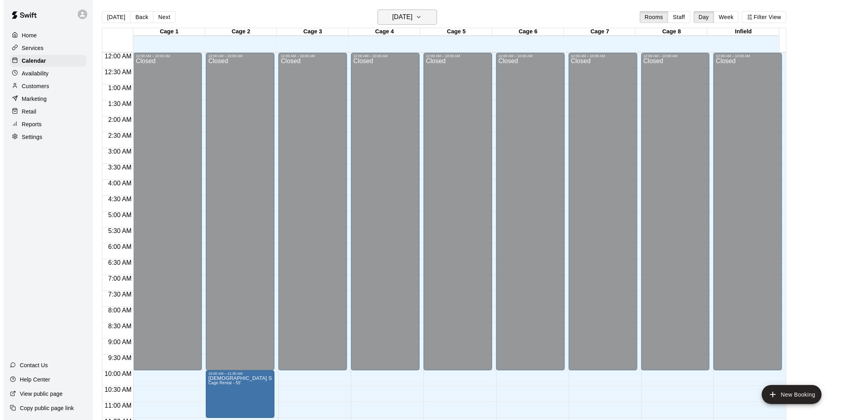
scroll to position [361, 0]
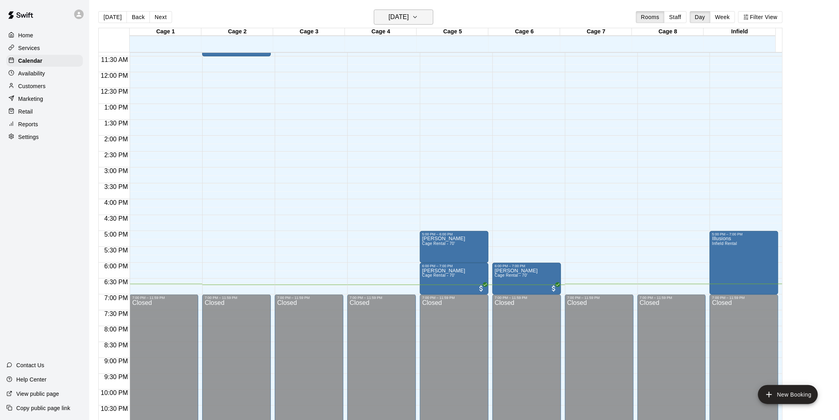
click at [377, 11] on button "[DATE]" at bounding box center [404, 17] width 60 height 15
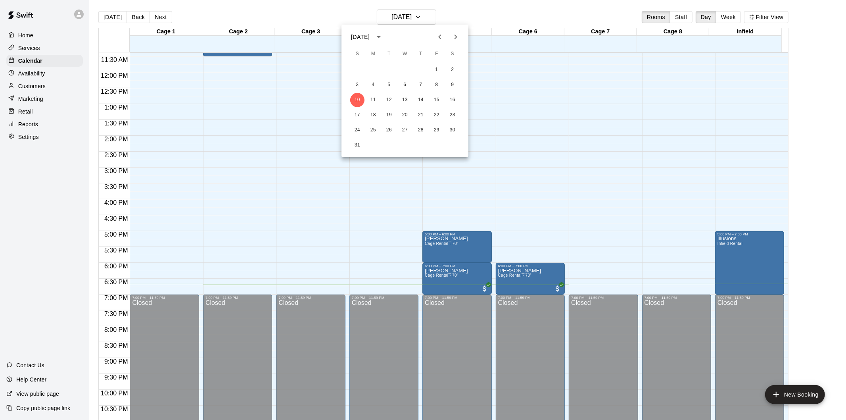
click at [423, 15] on div at bounding box center [423, 210] width 846 height 420
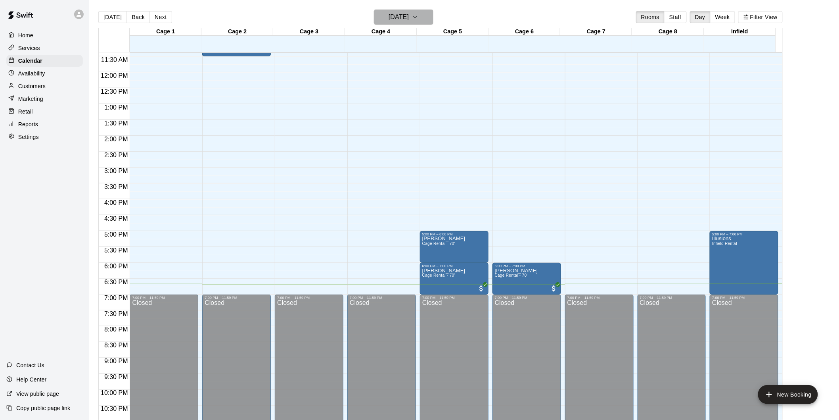
click at [424, 17] on button "[DATE]" at bounding box center [404, 17] width 60 height 15
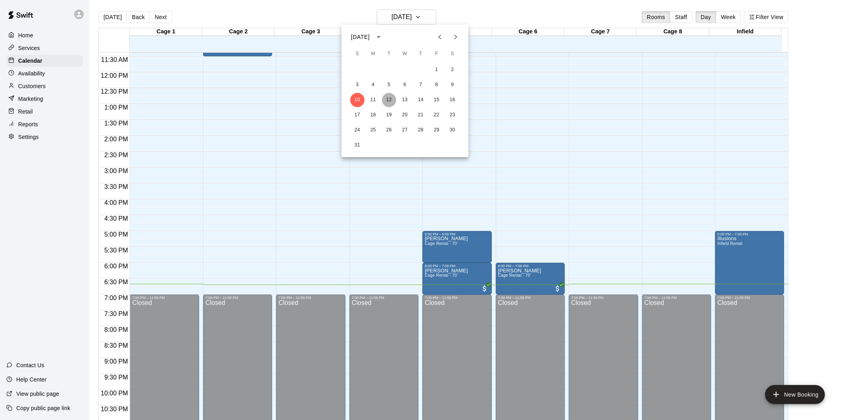
click at [387, 102] on button "12" at bounding box center [389, 100] width 14 height 14
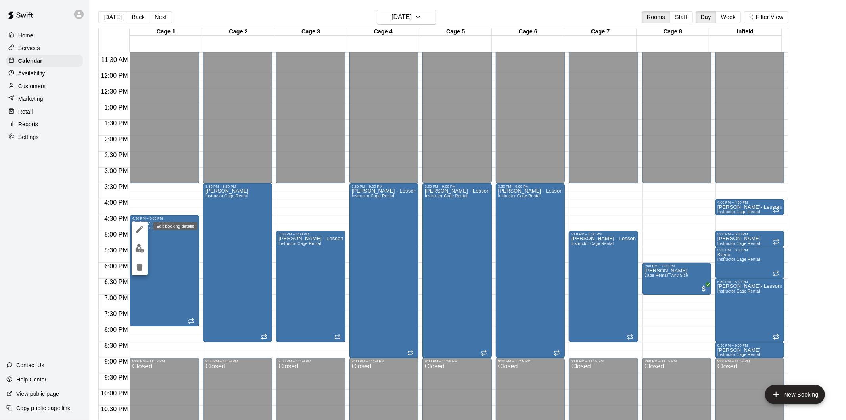
click at [138, 229] on icon "edit" at bounding box center [139, 229] width 7 height 7
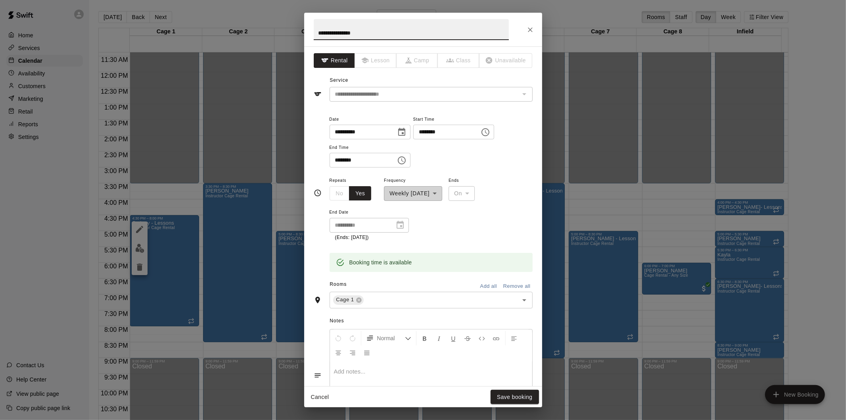
click at [490, 130] on icon "Choose time, selected time is 4:30 PM" at bounding box center [486, 132] width 10 height 10
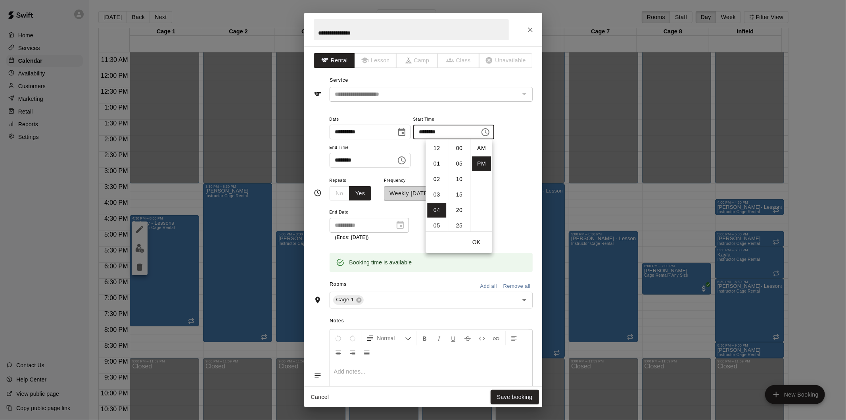
scroll to position [14, 0]
drag, startPoint x: 429, startPoint y: 163, endPoint x: 440, endPoint y: 166, distance: 10.7
click at [429, 163] on li "05" at bounding box center [436, 164] width 19 height 15
type input "********"
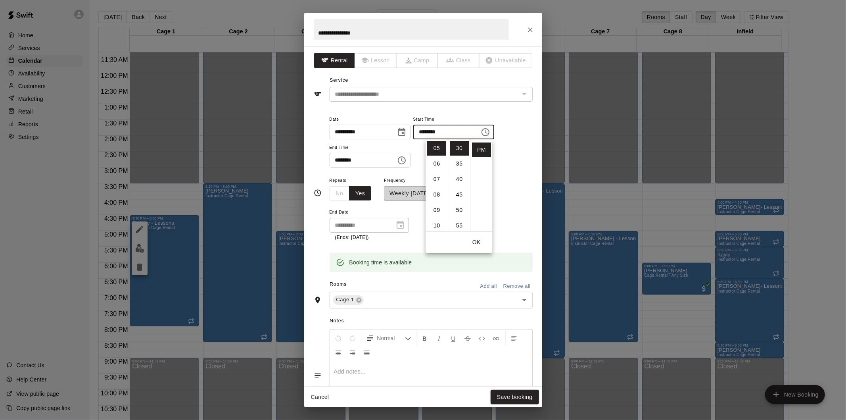
click at [484, 240] on button "OK" at bounding box center [476, 242] width 25 height 15
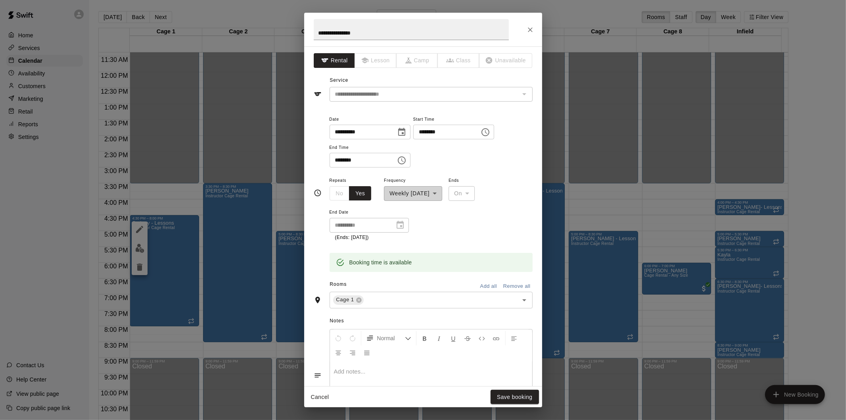
drag, startPoint x: 417, startPoint y: 161, endPoint x: 413, endPoint y: 163, distance: 4.1
click at [407, 161] on icon "Choose time, selected time is 8:00 PM" at bounding box center [402, 161] width 10 height 10
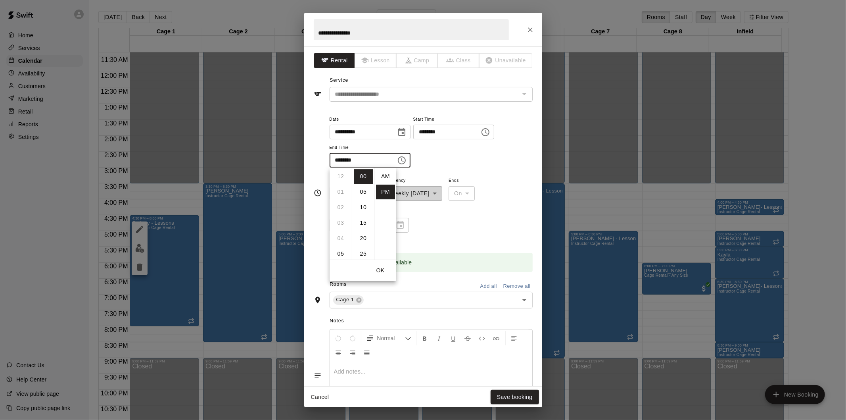
scroll to position [14, 0]
drag, startPoint x: 340, startPoint y: 191, endPoint x: 345, endPoint y: 197, distance: 7.9
click at [340, 190] on li "09" at bounding box center [340, 191] width 19 height 15
type input "********"
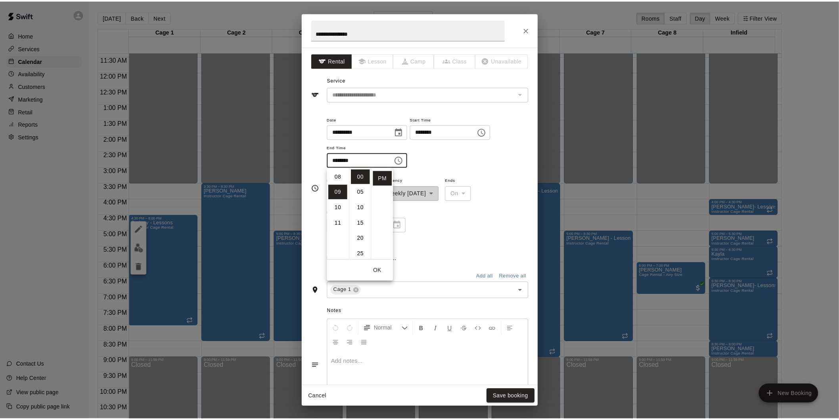
scroll to position [139, 0]
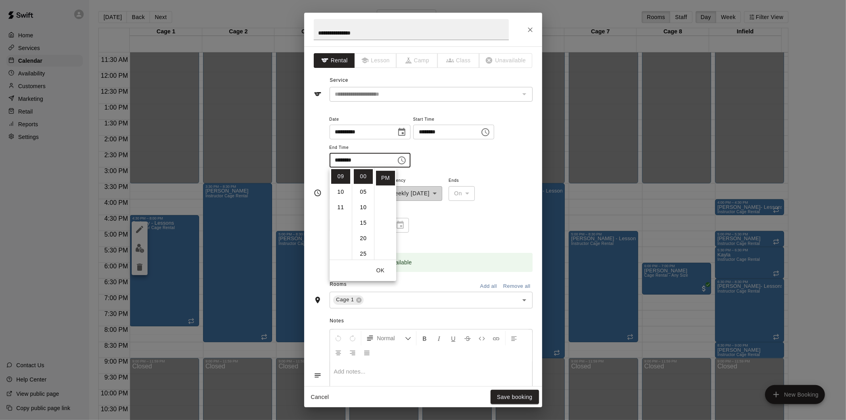
click at [384, 271] on button "OK" at bounding box center [380, 270] width 25 height 15
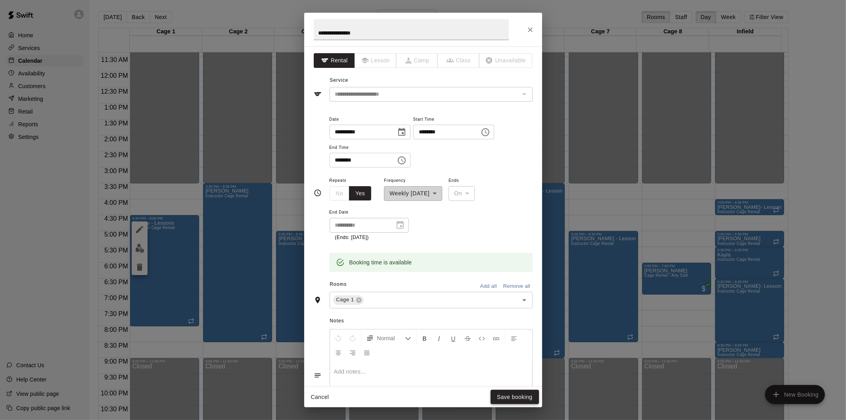
click at [517, 394] on button "Save booking" at bounding box center [515, 397] width 48 height 15
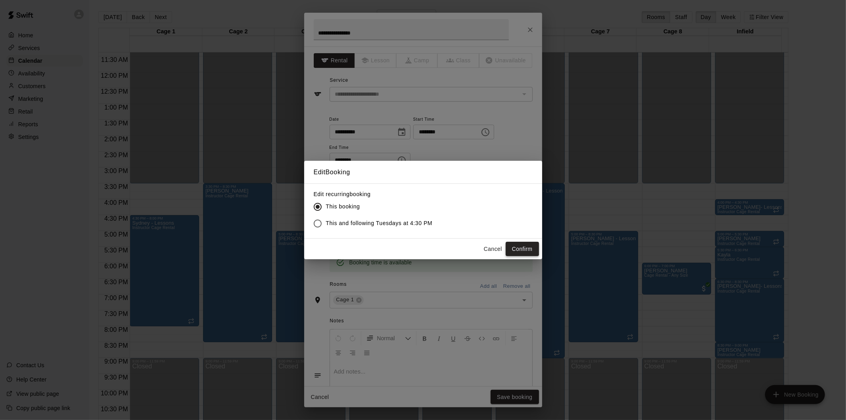
click at [532, 247] on button "Confirm" at bounding box center [522, 249] width 33 height 15
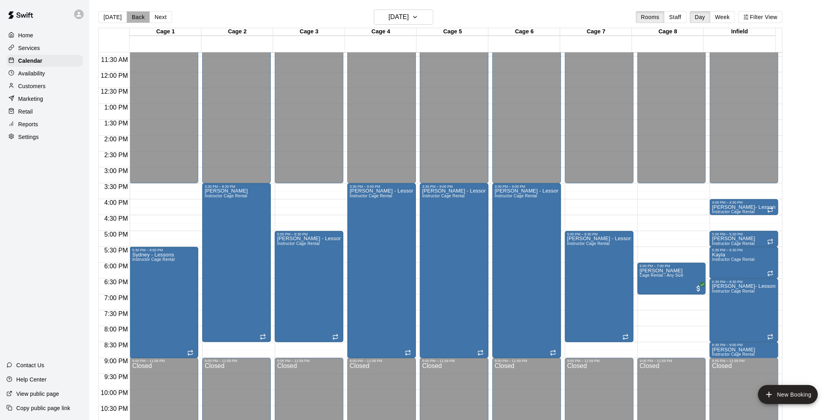
click at [133, 19] on button "Back" at bounding box center [138, 17] width 23 height 12
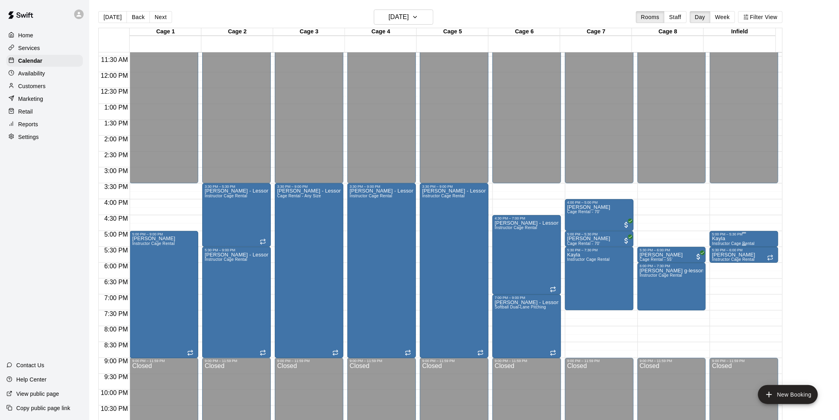
click at [719, 231] on div "5:00 PM – 5:30 PM Kayla Instructor Cage Rental" at bounding box center [744, 239] width 69 height 16
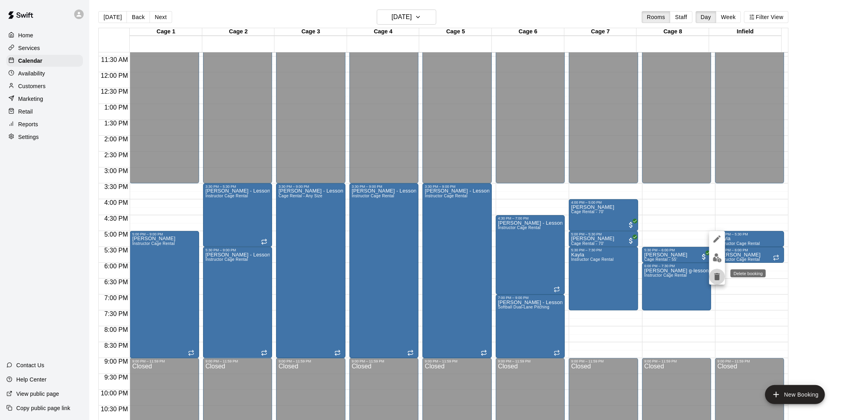
click at [716, 275] on icon "delete" at bounding box center [717, 276] width 6 height 7
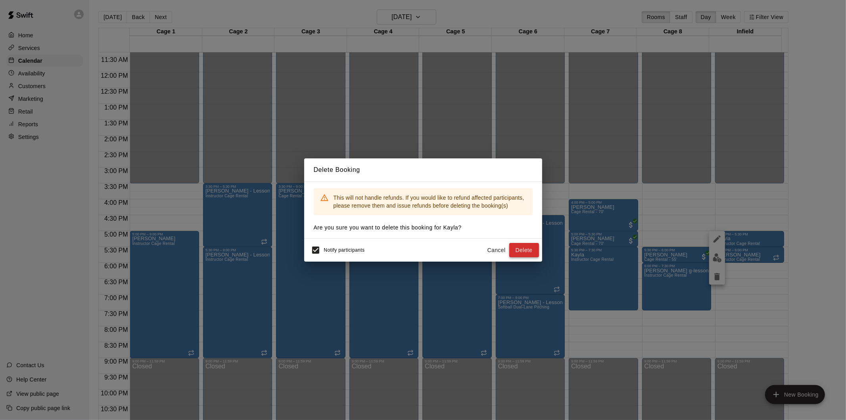
click at [524, 249] on button "Delete" at bounding box center [524, 250] width 30 height 15
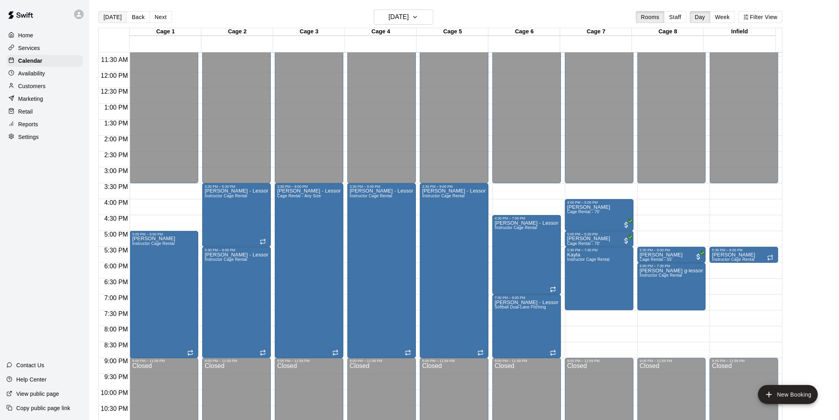
click at [117, 19] on button "[DATE]" at bounding box center [112, 17] width 29 height 12
